Goal: Find specific page/section: Find specific page/section

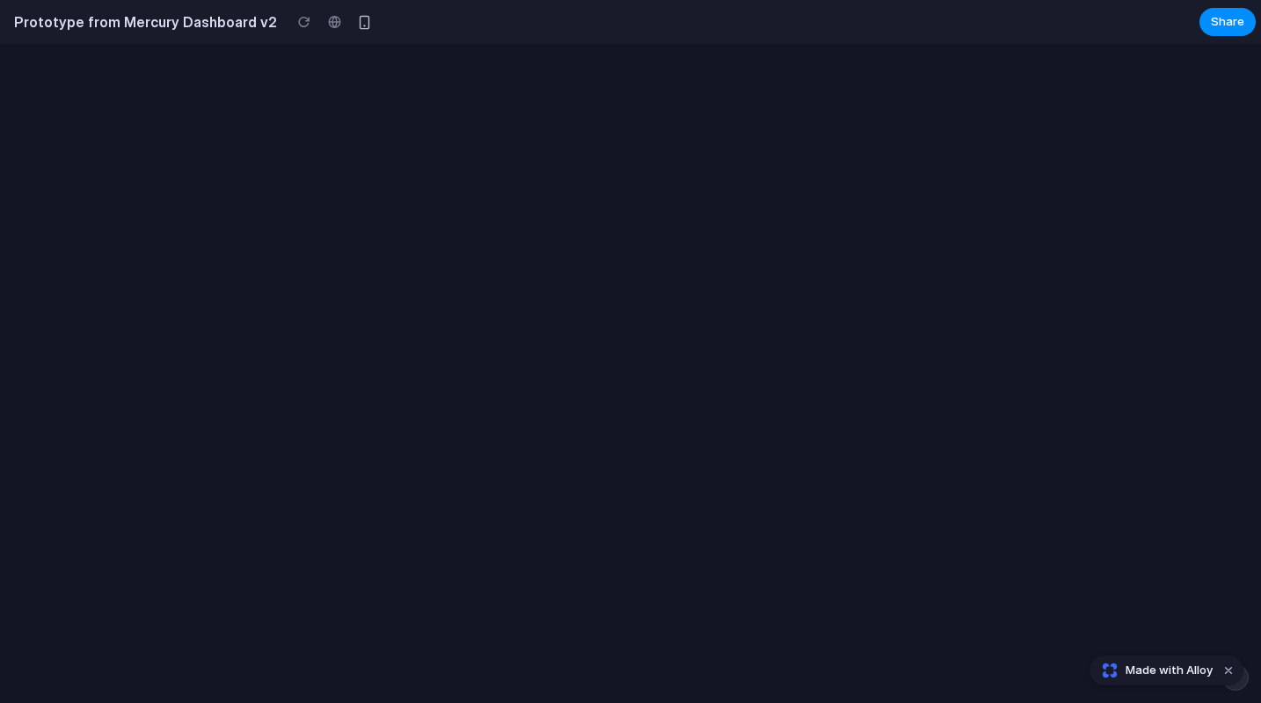
click at [322, 125] on div at bounding box center [630, 373] width 1261 height 659
